Goal: Task Accomplishment & Management: Complete application form

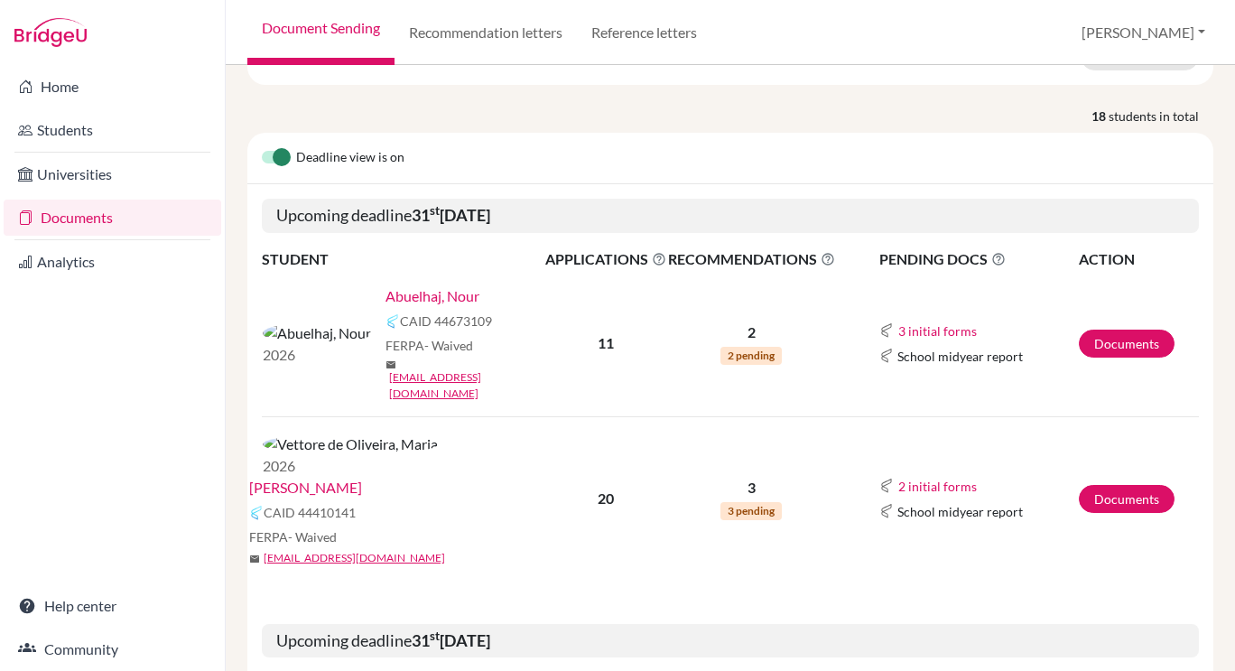
scroll to position [248, 0]
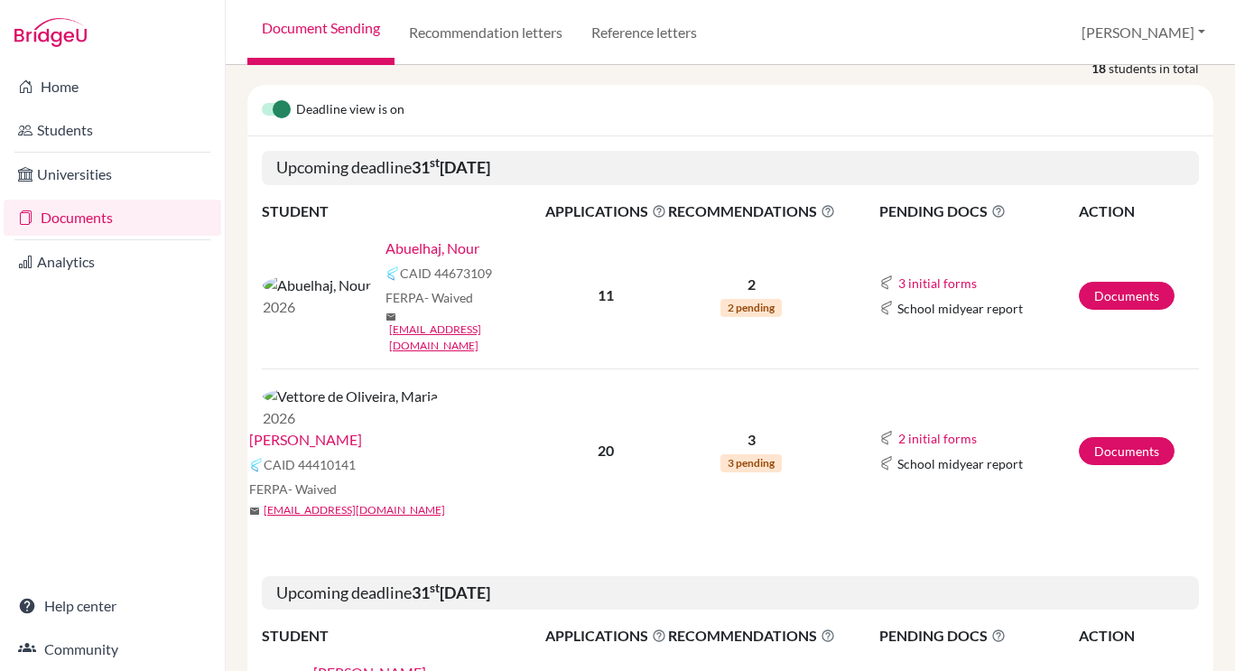
click at [362, 429] on link "[PERSON_NAME]" at bounding box center [305, 440] width 113 height 22
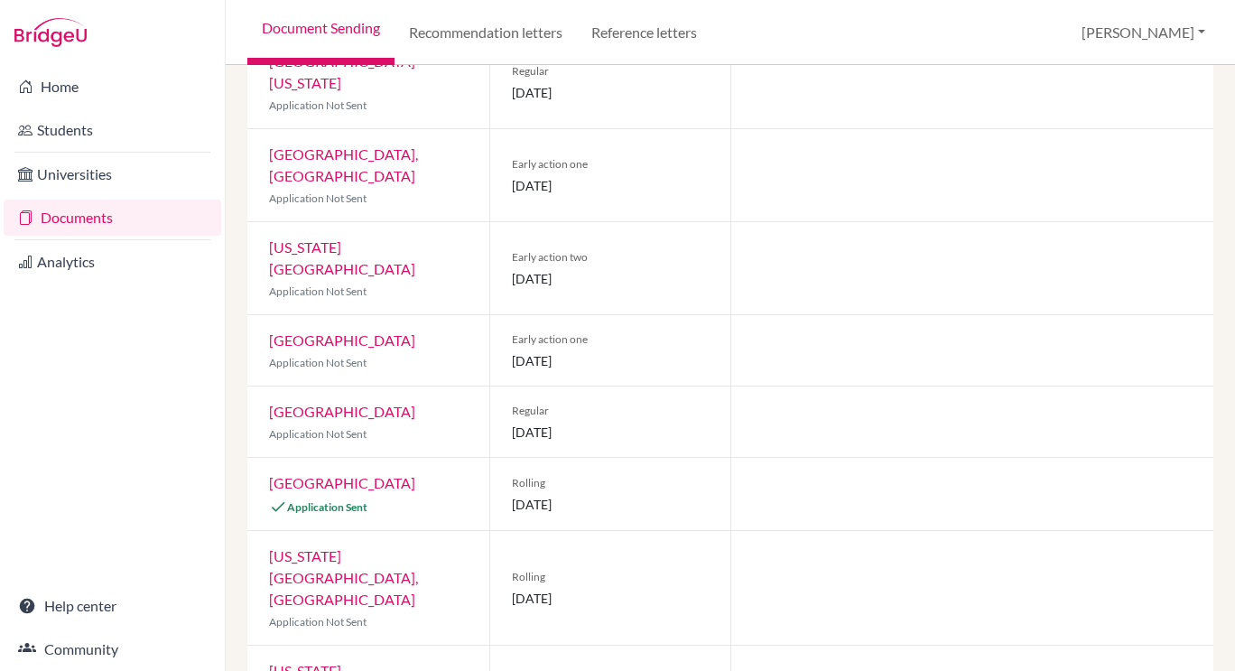
scroll to position [1203, 0]
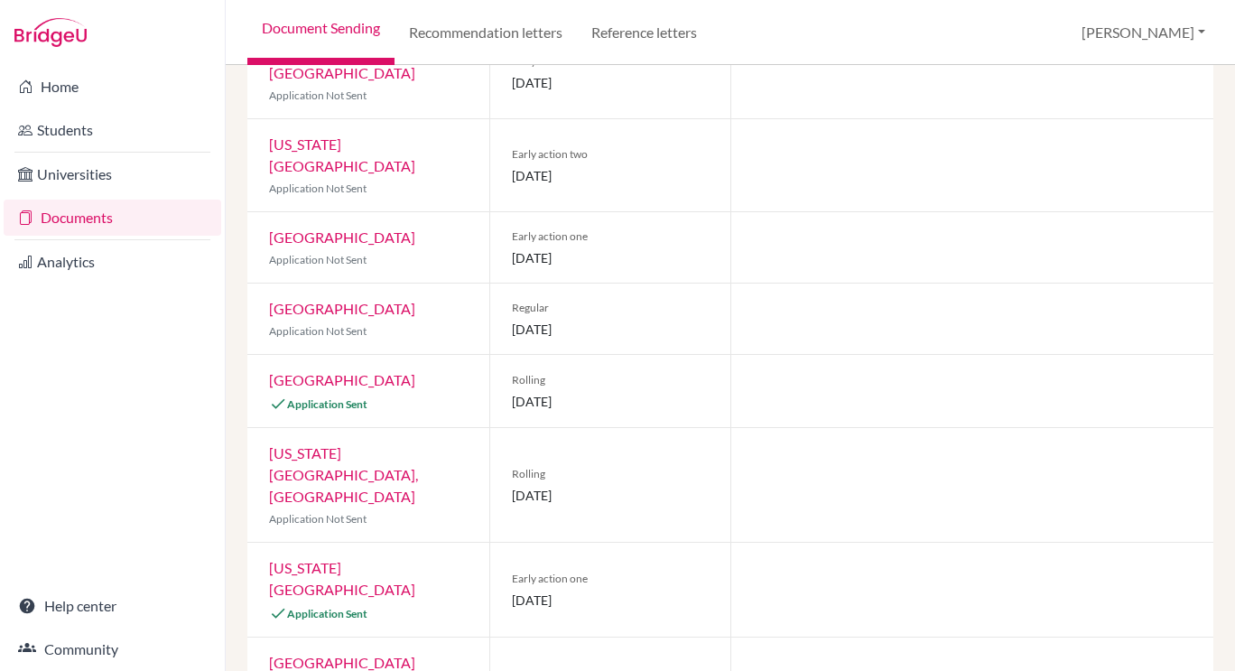
click at [307, 559] on link "Michigan State University" at bounding box center [342, 578] width 146 height 39
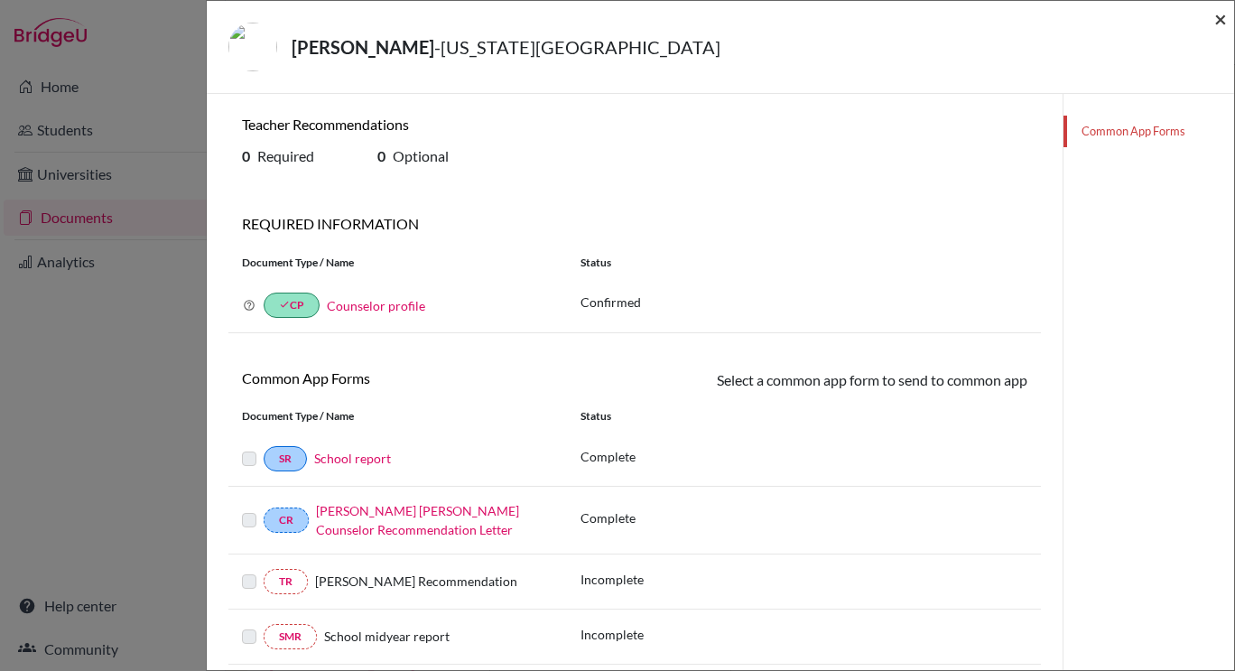
click at [1221, 21] on span "×" at bounding box center [1220, 18] width 13 height 26
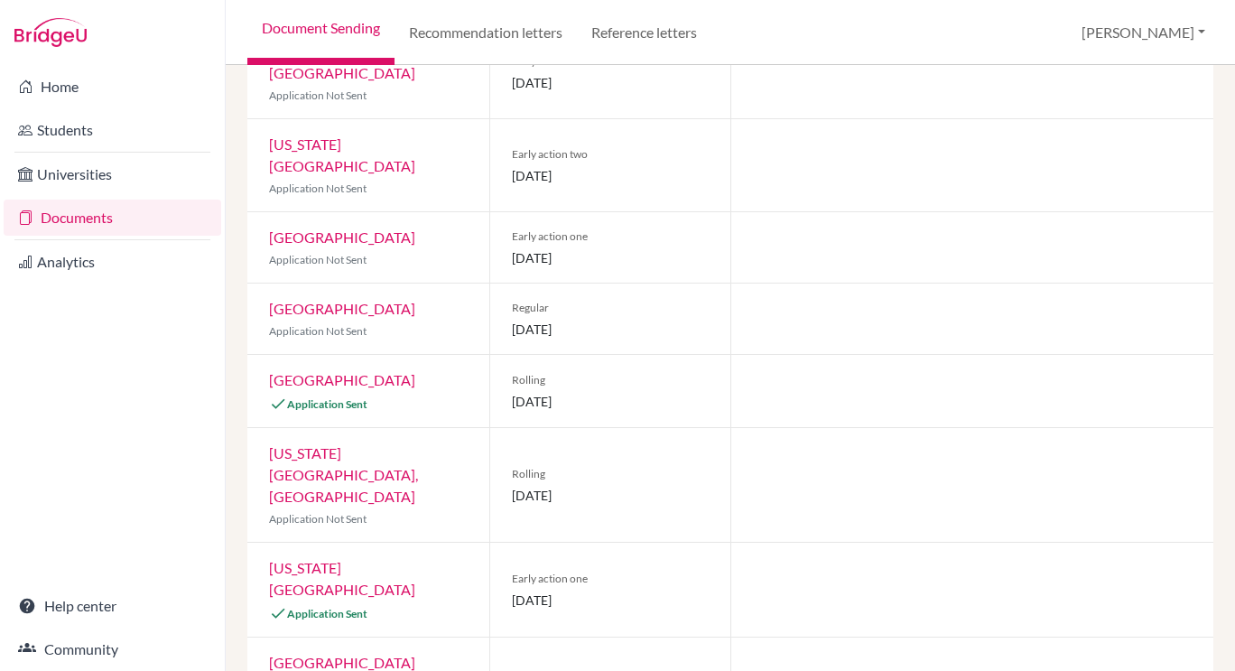
click at [340, 371] on link "University of Pittsburgh" at bounding box center [342, 379] width 146 height 17
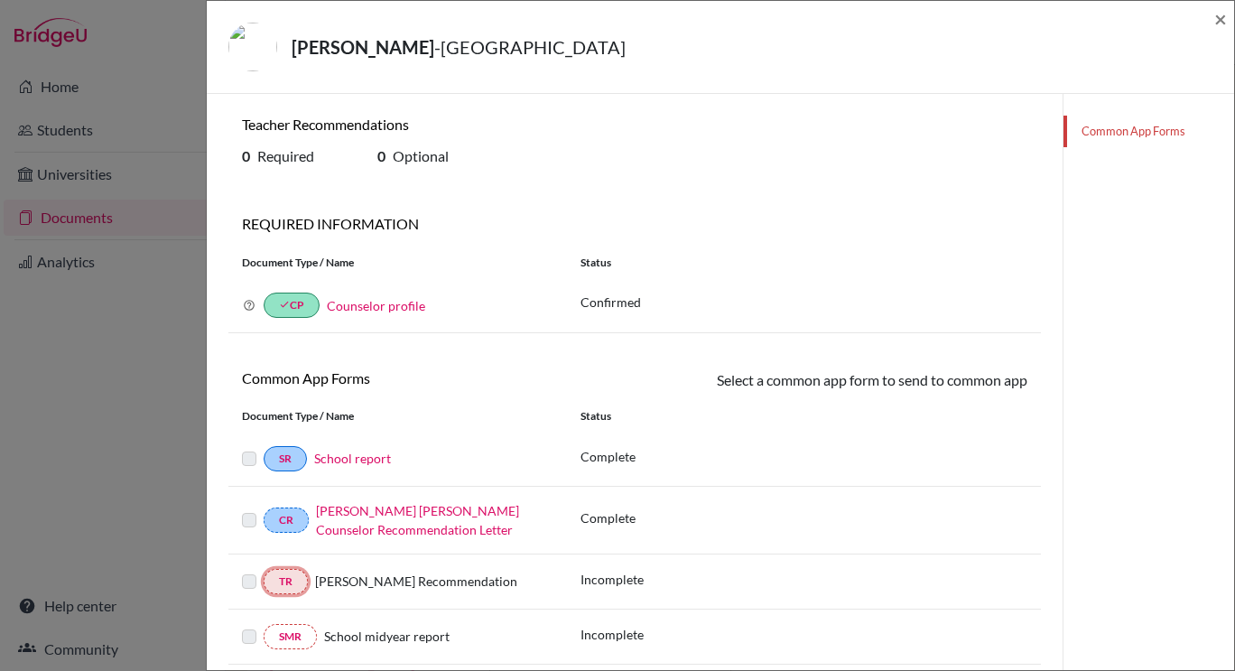
click at [282, 576] on link "TR" at bounding box center [286, 581] width 44 height 25
click at [1227, 15] on div "Vettore de Oliveira, Maria - University of Pittsburgh ×" at bounding box center [720, 47] width 1027 height 93
click at [1216, 18] on span "×" at bounding box center [1220, 18] width 13 height 26
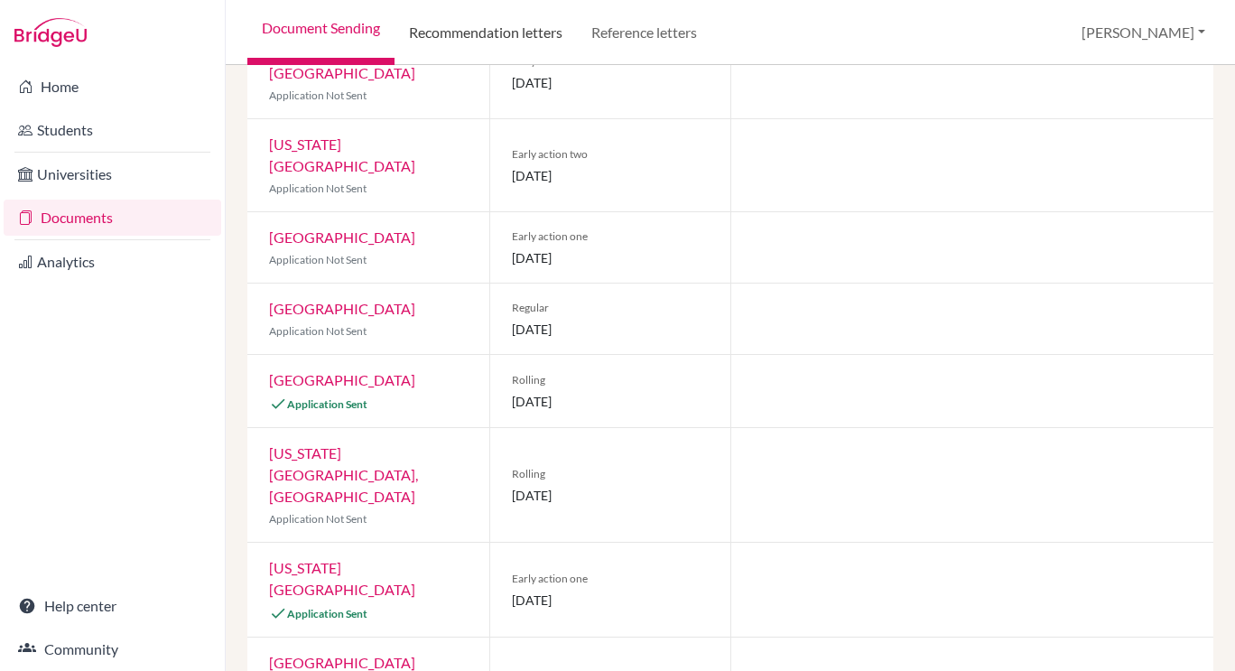
click at [513, 46] on link "Recommendation letters" at bounding box center [485, 32] width 182 height 65
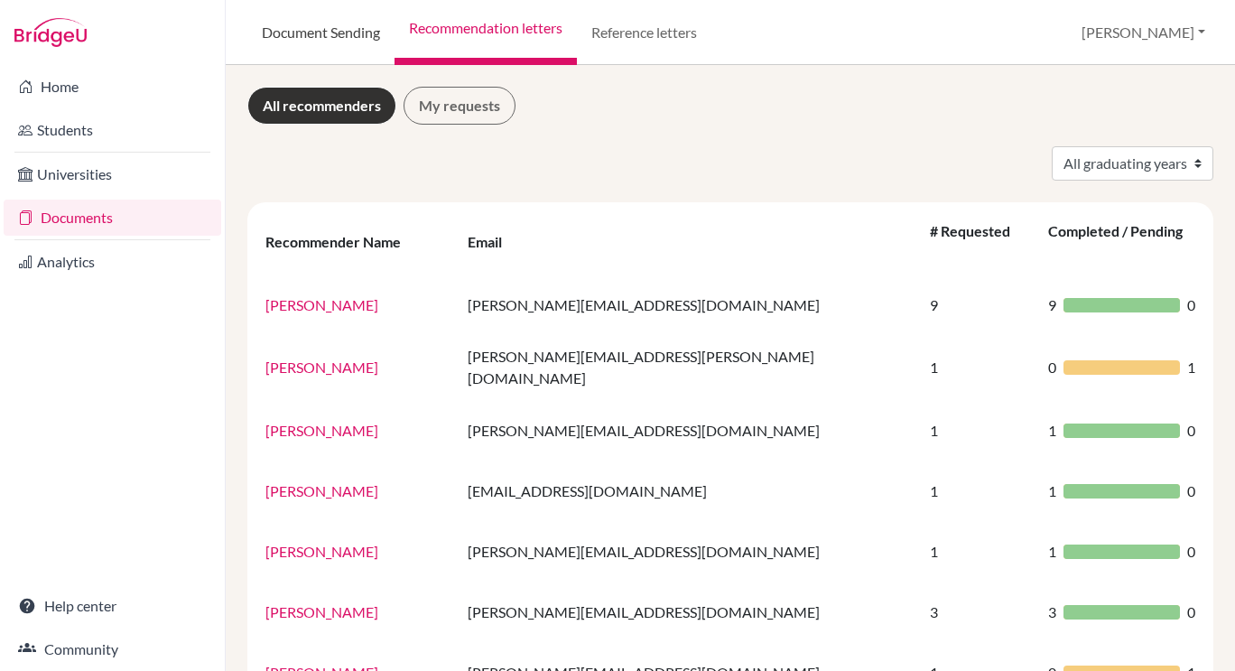
click at [333, 22] on link "Document Sending" at bounding box center [320, 32] width 147 height 65
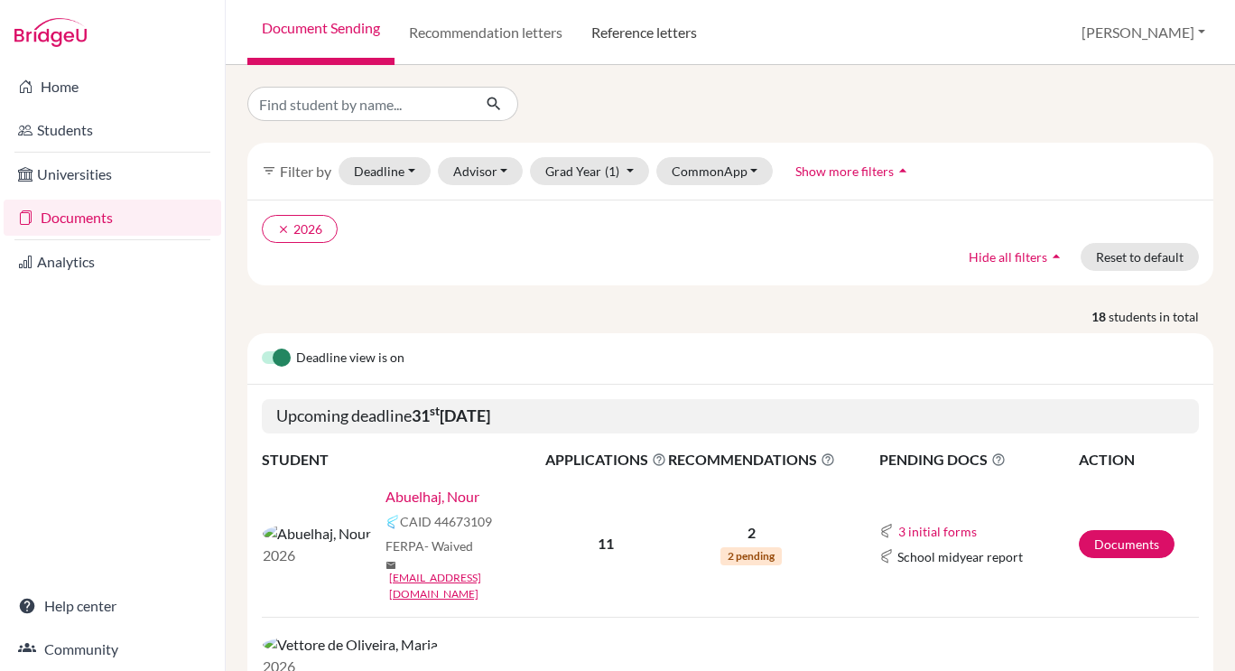
click at [617, 30] on link "Reference letters" at bounding box center [644, 32] width 135 height 65
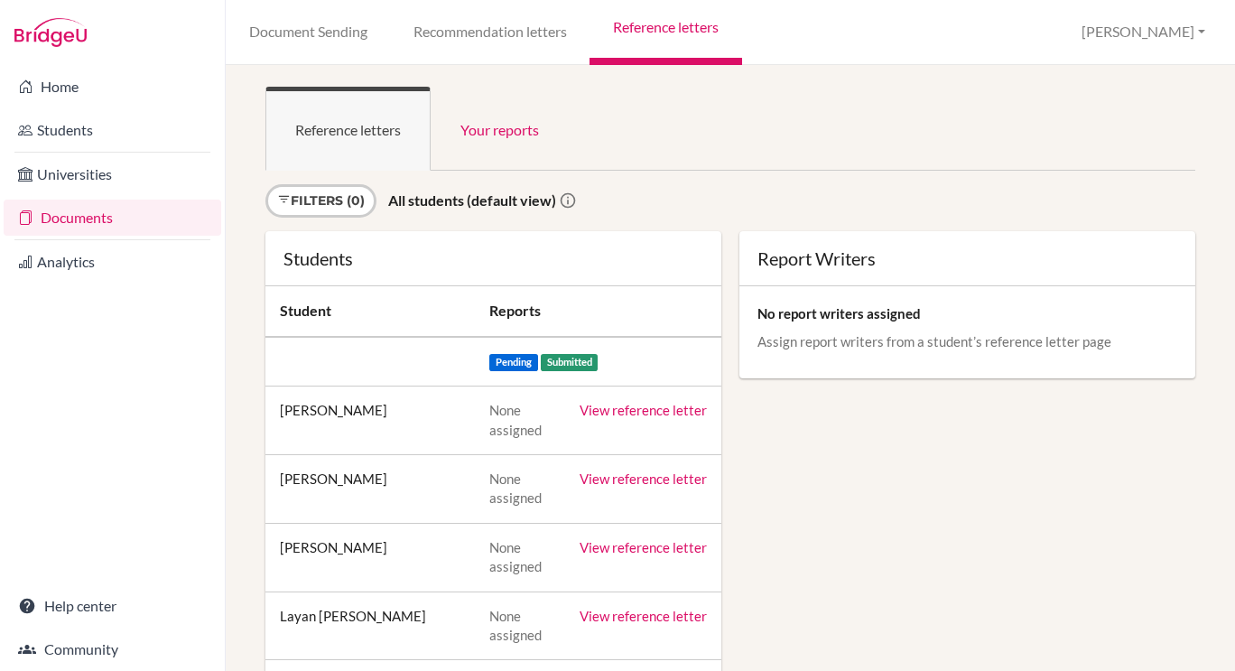
click at [617, 30] on link "Reference letters" at bounding box center [665, 32] width 152 height 65
click at [325, 35] on link "Document Sending" at bounding box center [308, 32] width 164 height 65
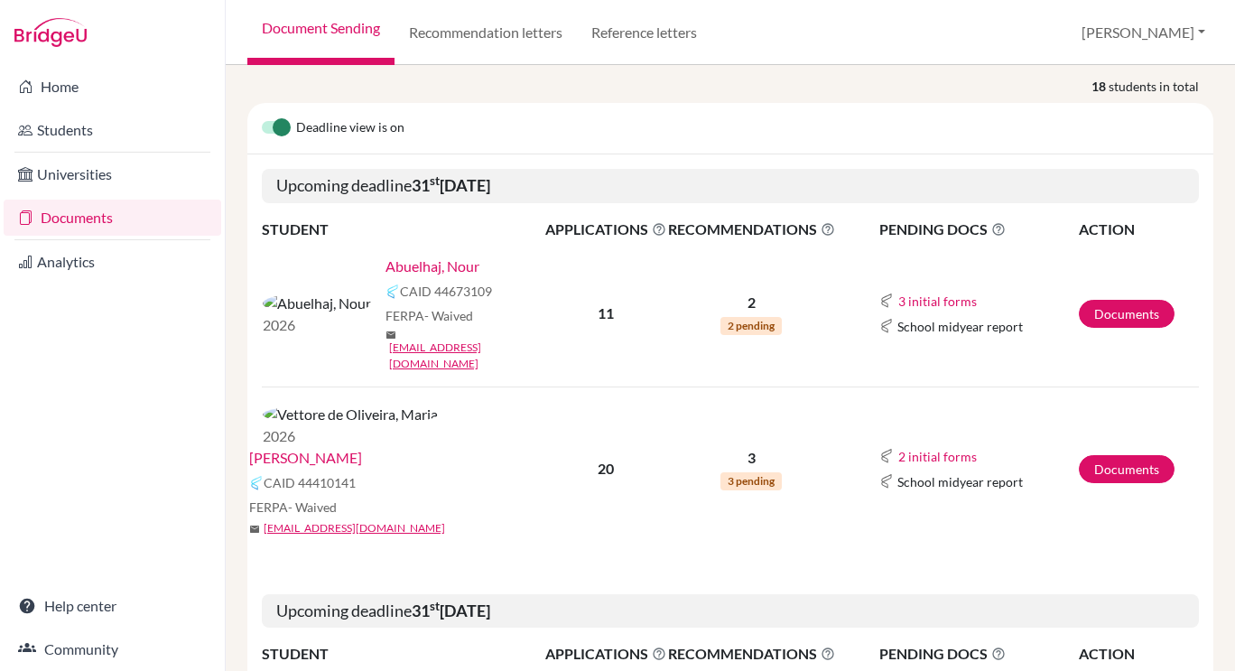
scroll to position [240, 0]
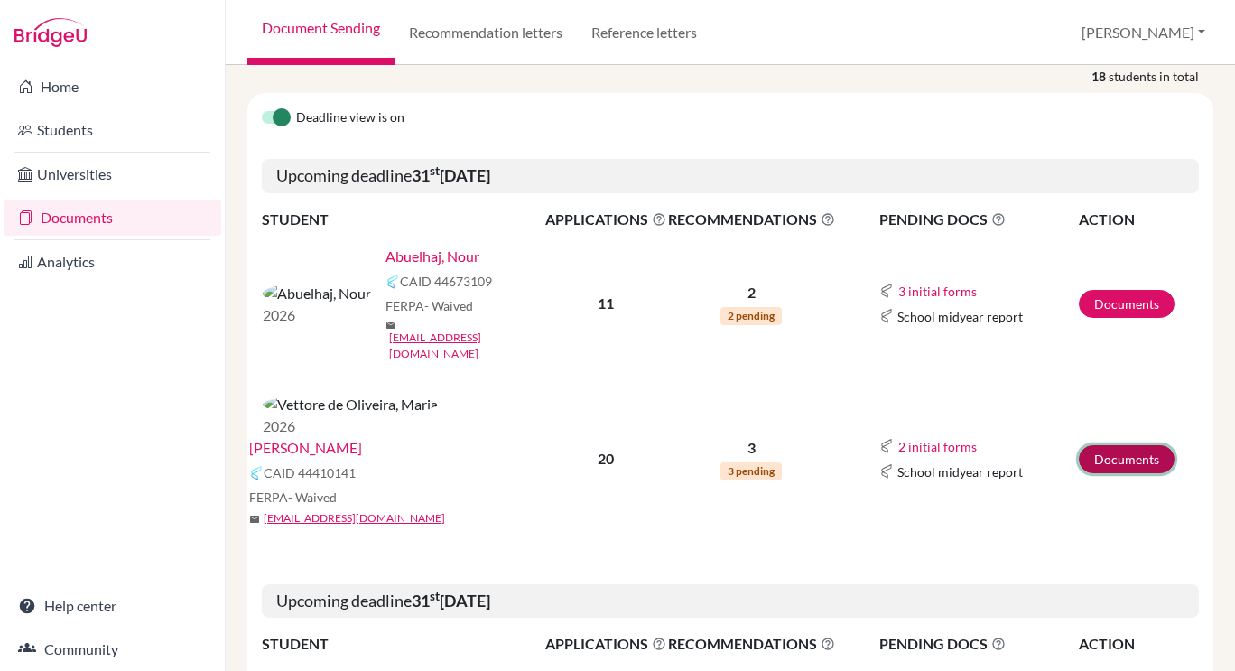
click at [1113, 445] on link "Documents" at bounding box center [1127, 459] width 96 height 28
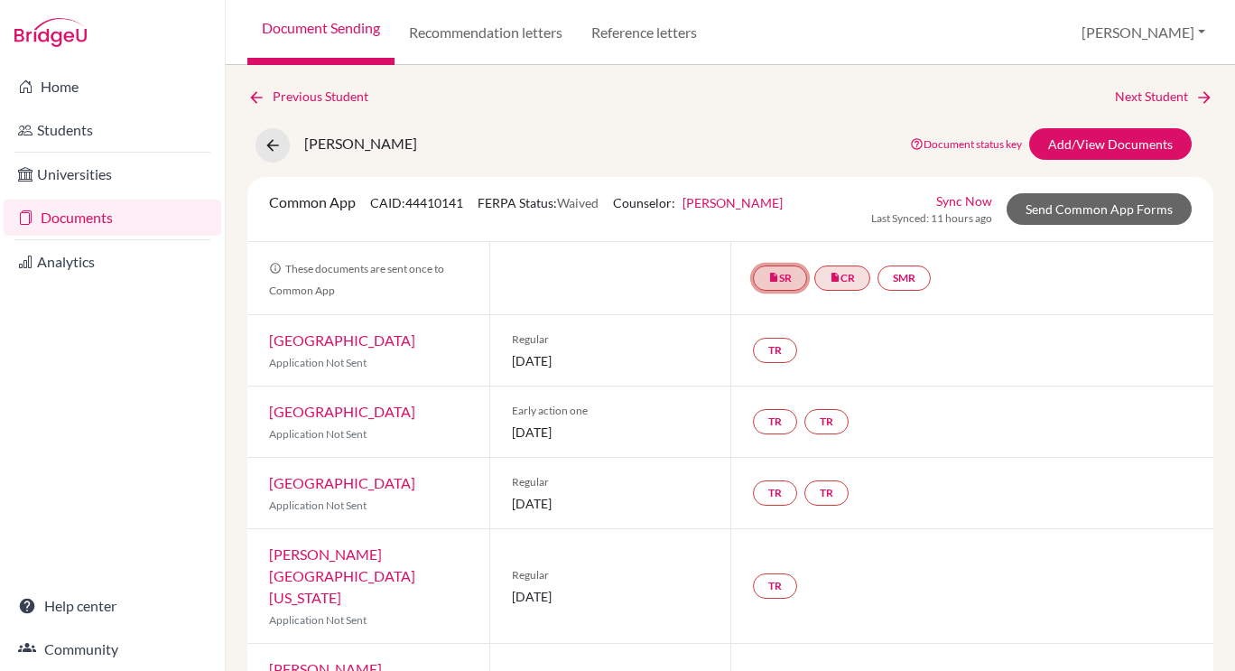
click at [762, 272] on link "insert_drive_file SR" at bounding box center [780, 277] width 54 height 25
click at [768, 216] on link "School report" at bounding box center [780, 223] width 77 height 15
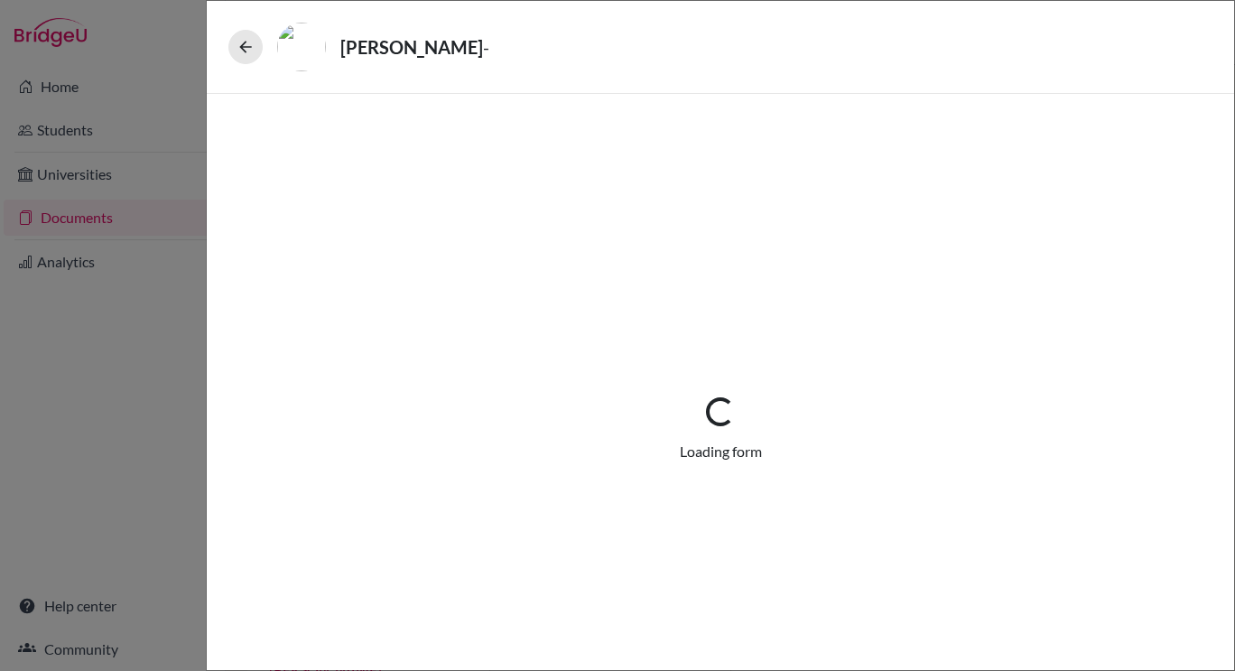
select select "2"
select select "671105"
select select "0"
select select "1"
select select "671573"
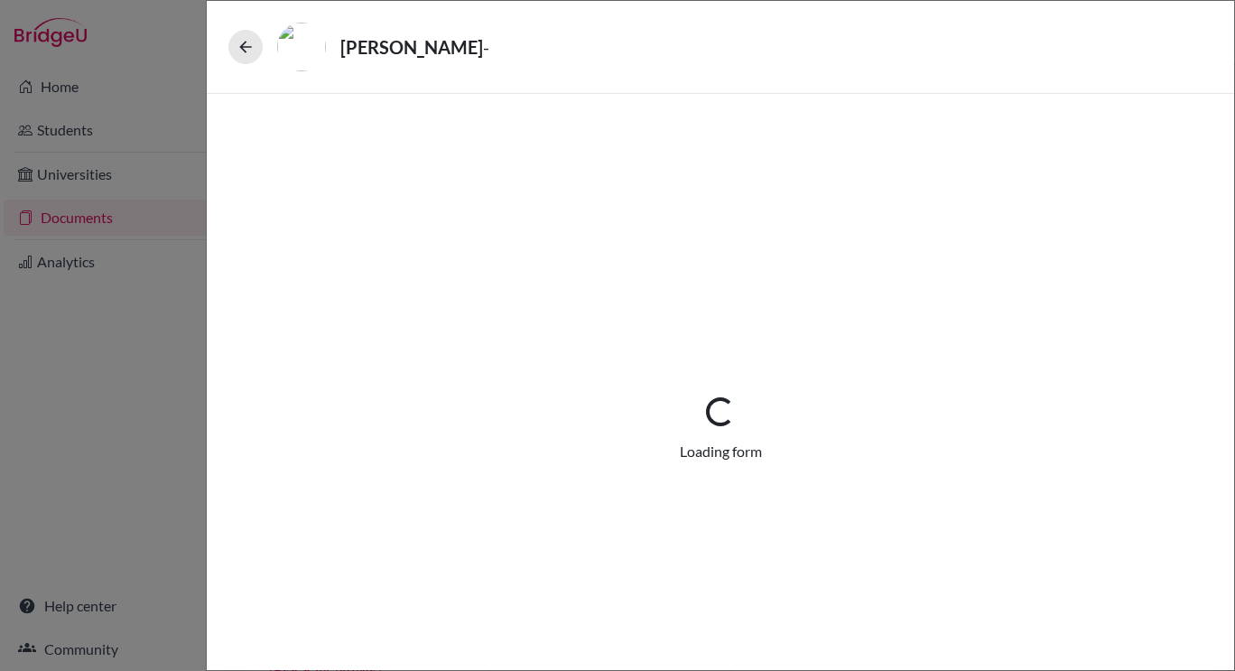
select select "6"
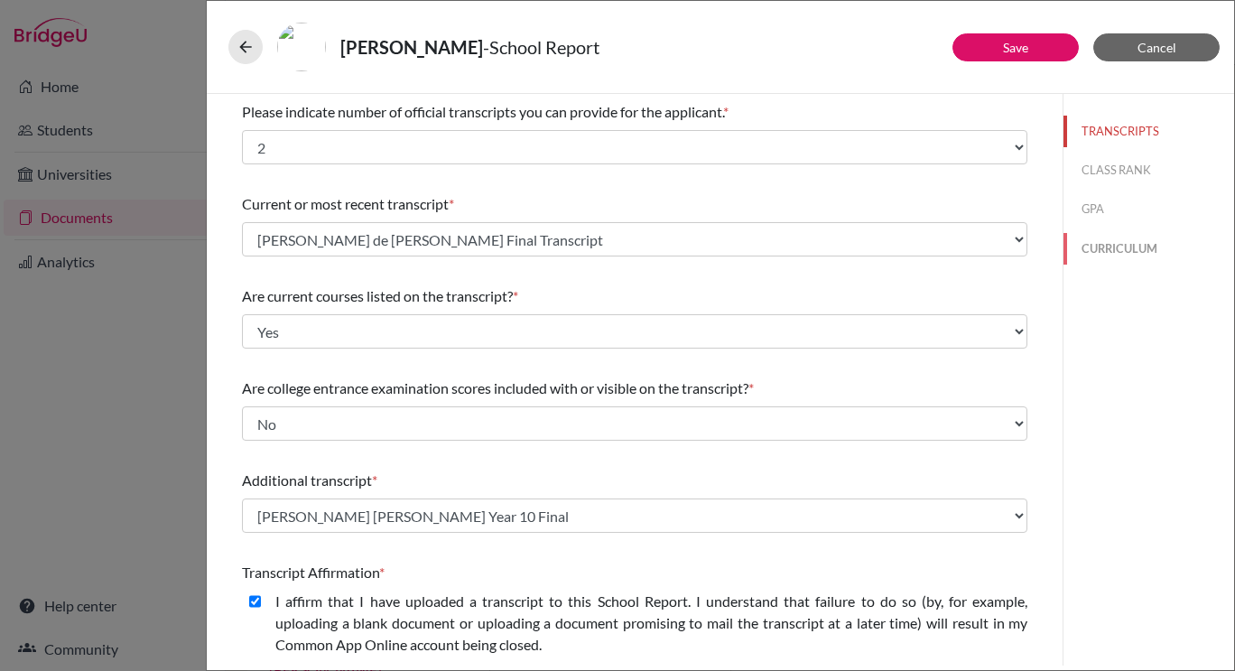
click at [1111, 262] on button "CURRICULUM" at bounding box center [1148, 249] width 171 height 32
select select "4"
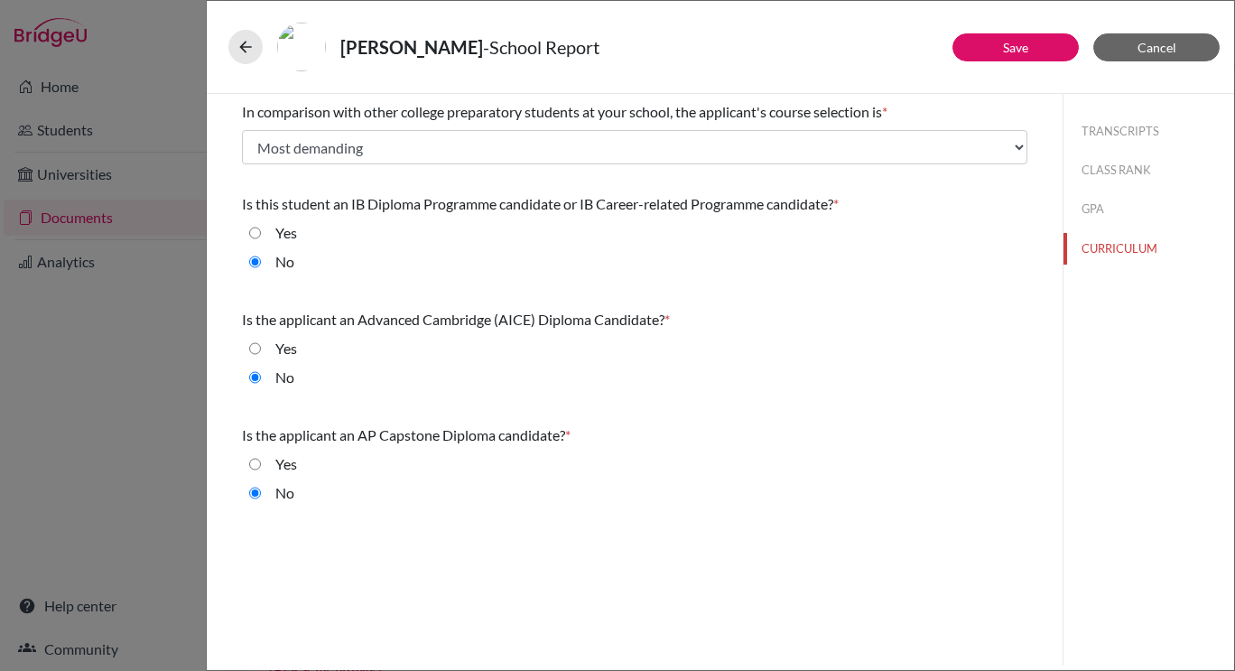
click at [1050, 61] on div "Vettore de Oliveira, Maria - School Report" at bounding box center [720, 47] width 984 height 49
click at [1049, 44] on button "Save" at bounding box center [1015, 47] width 126 height 28
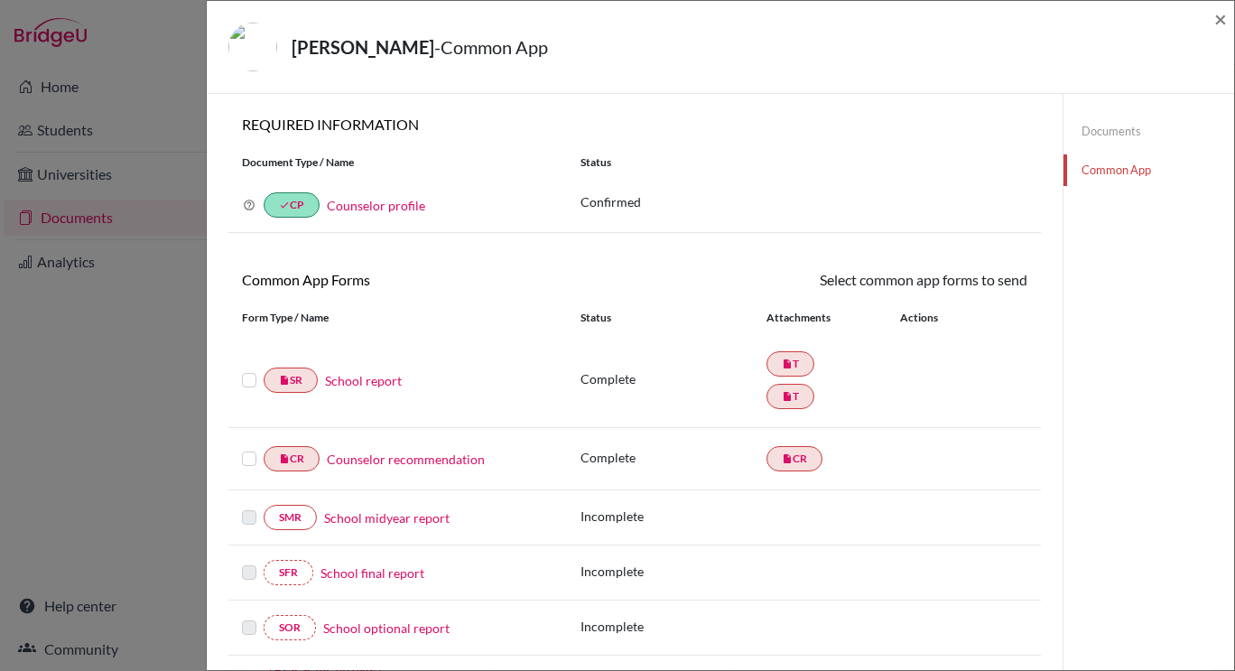
click at [1090, 139] on link "Documents" at bounding box center [1148, 132] width 171 height 32
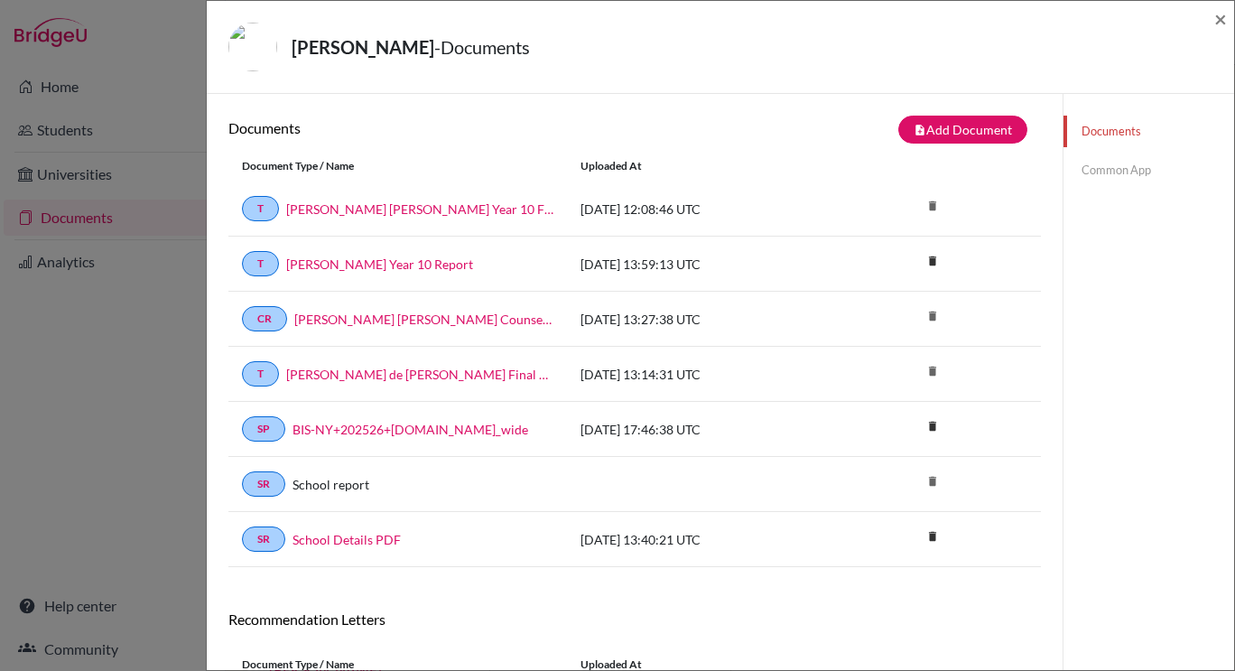
click at [1125, 174] on link "Common App" at bounding box center [1148, 170] width 171 height 32
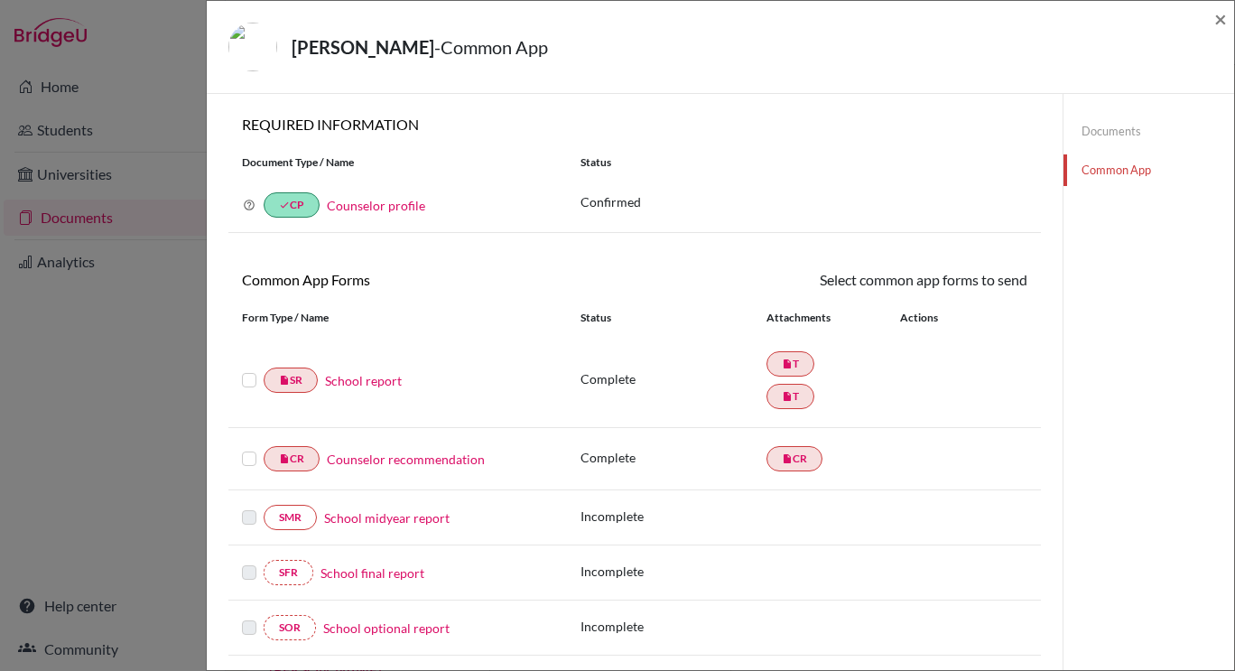
click at [256, 382] on div at bounding box center [253, 380] width 22 height 22
click at [247, 369] on label at bounding box center [249, 369] width 14 height 0
click at [0, 0] on input "checkbox" at bounding box center [0, 0] width 0 height 0
click at [246, 450] on label at bounding box center [249, 450] width 14 height 0
click at [0, 0] on input "checkbox" at bounding box center [0, 0] width 0 height 0
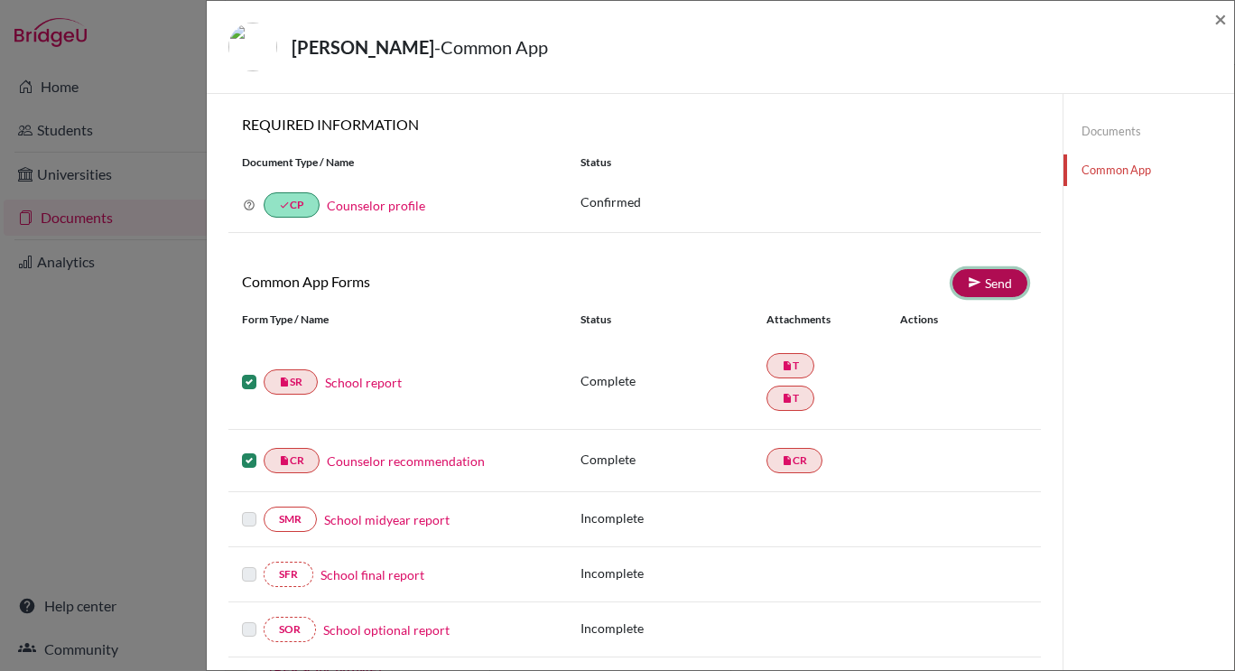
click at [991, 284] on link "Send" at bounding box center [989, 283] width 75 height 28
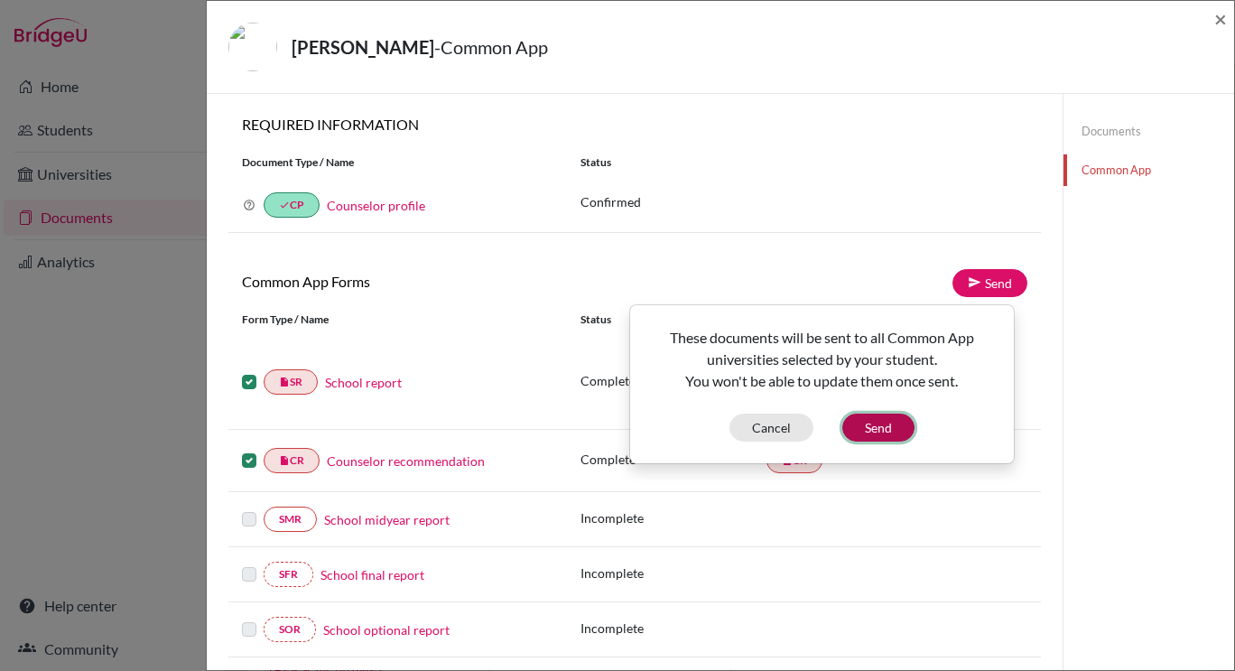
click at [884, 430] on button "Send" at bounding box center [878, 427] width 72 height 28
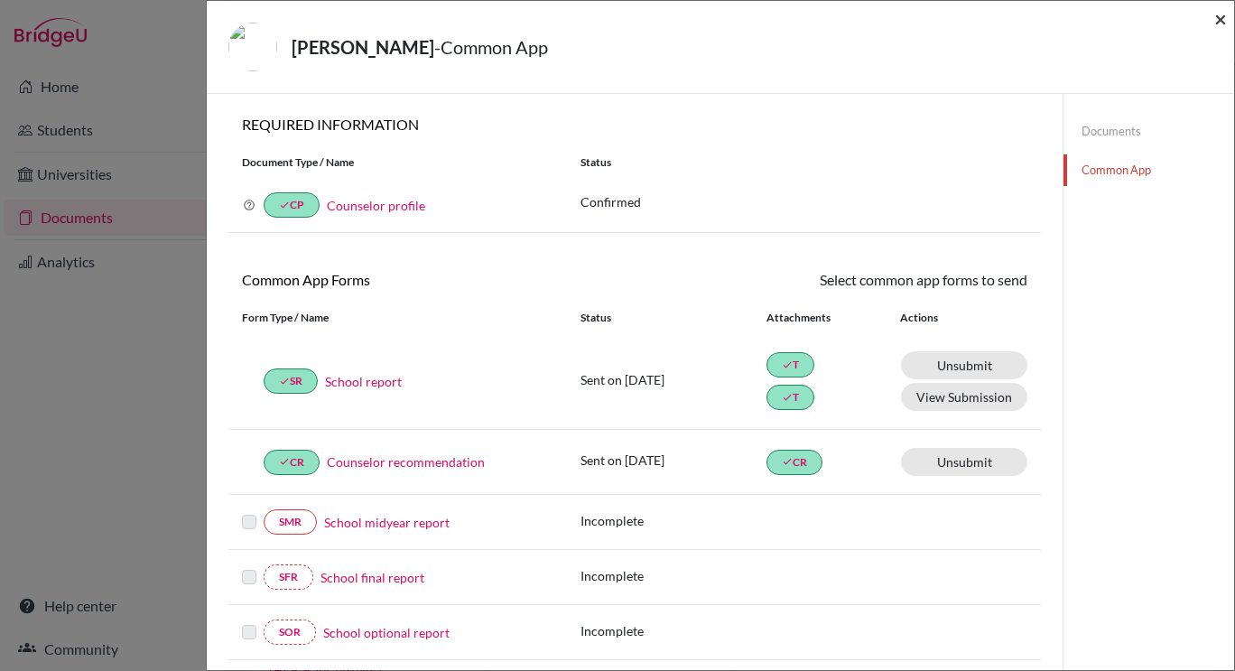
click at [1221, 19] on span "×" at bounding box center [1220, 18] width 13 height 26
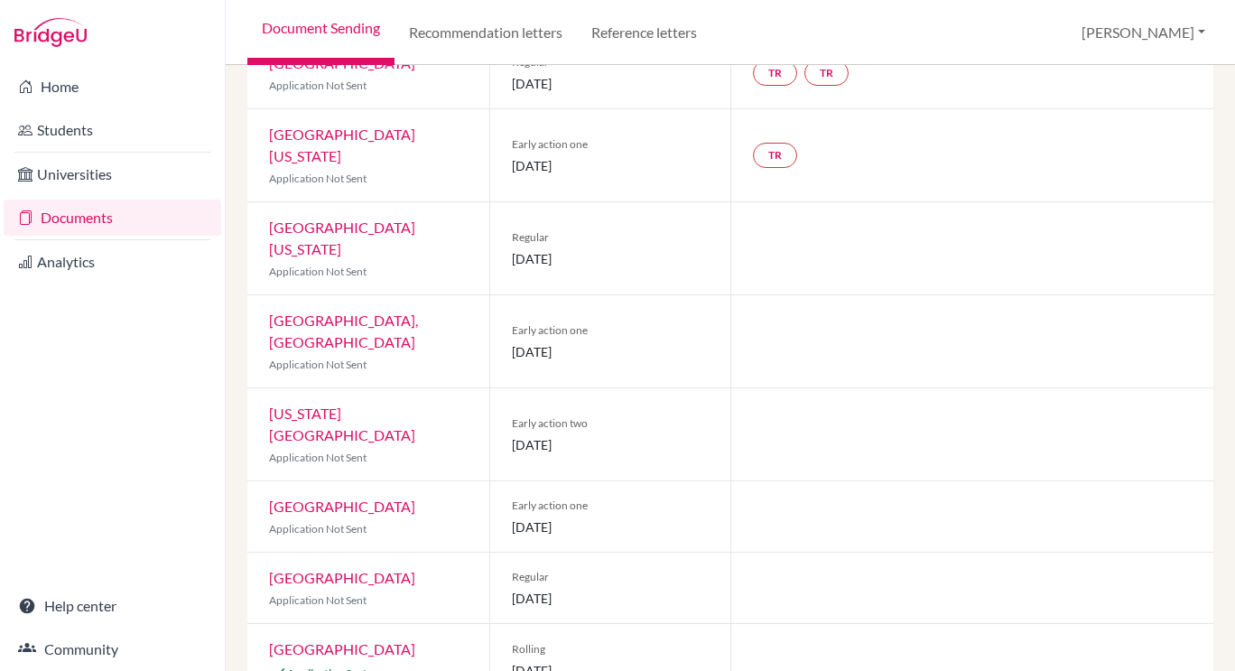
scroll to position [936, 0]
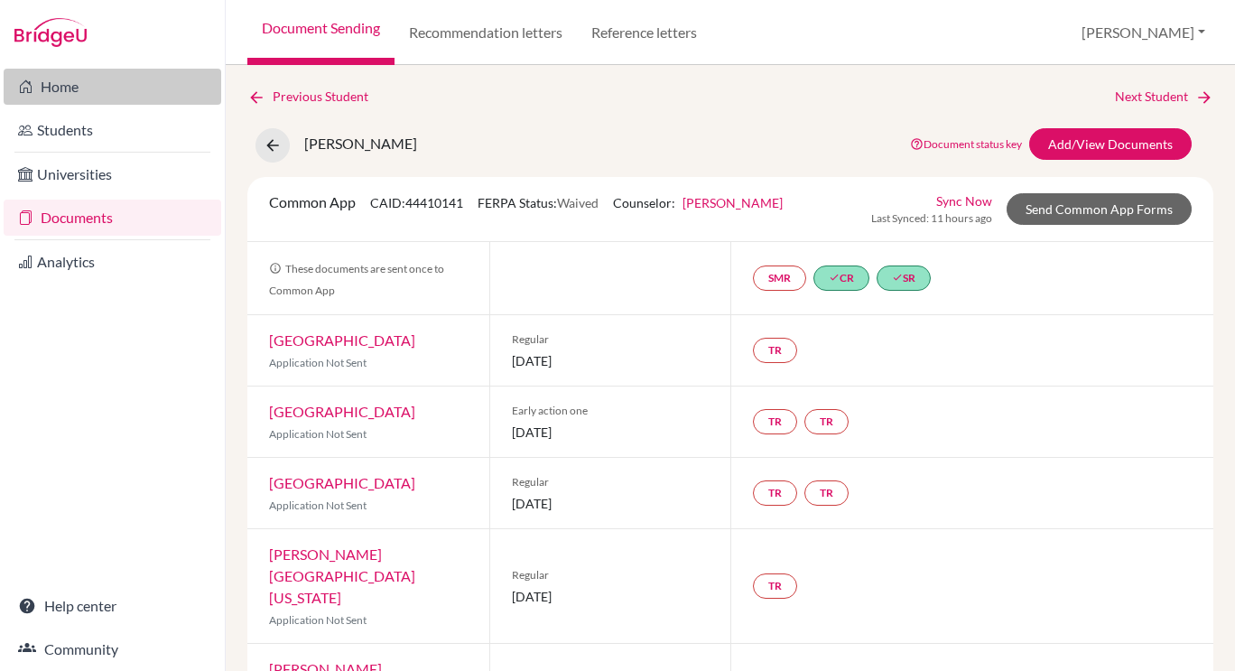
click at [86, 90] on link "Home" at bounding box center [113, 87] width 218 height 36
